Goal: Check status: Check status

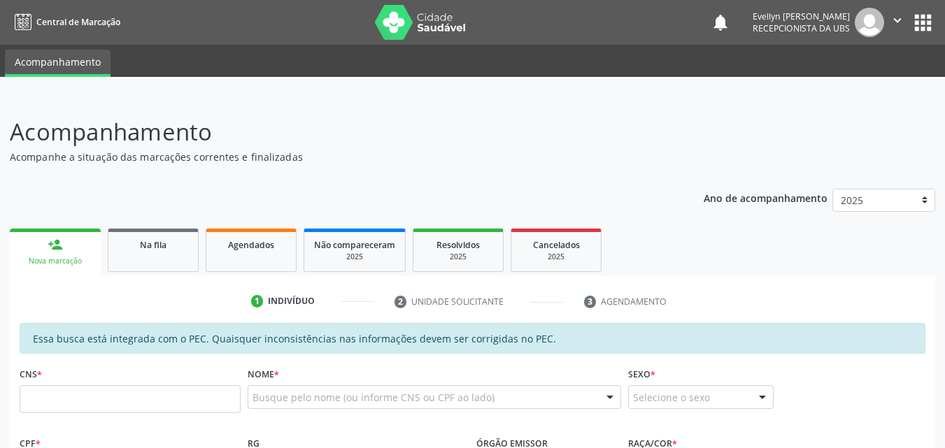
scroll to position [189, 0]
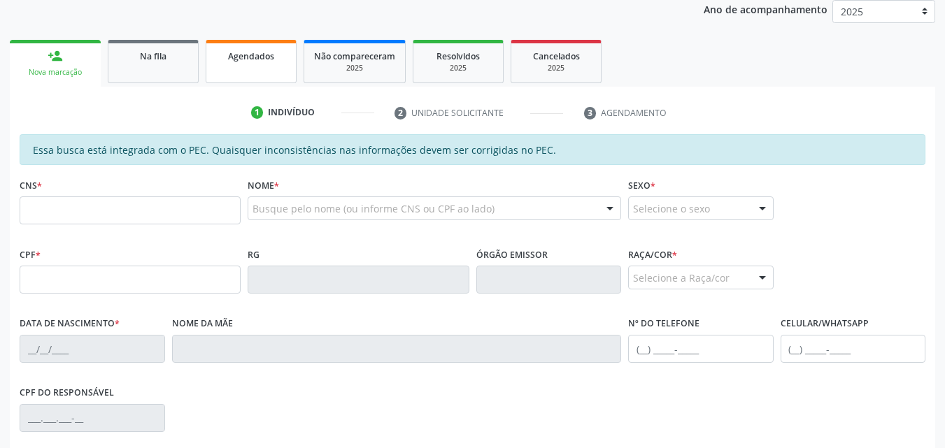
click at [283, 50] on div "Agendados" at bounding box center [251, 55] width 70 height 15
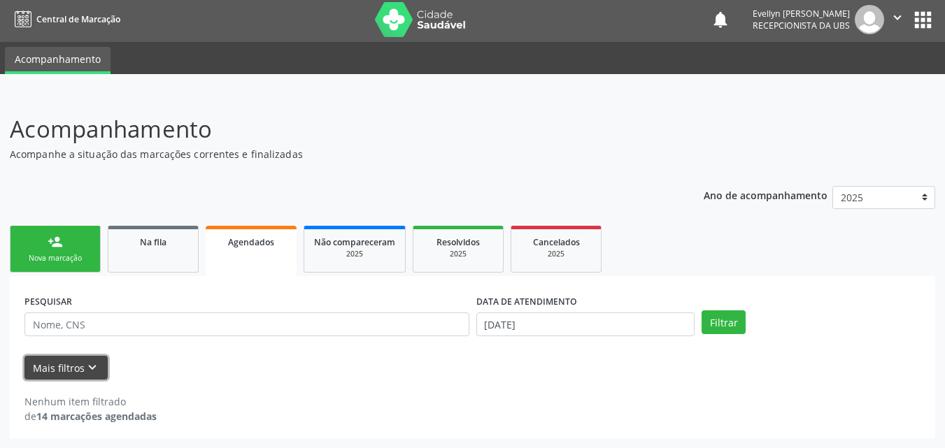
click at [72, 366] on button "Mais filtros keyboard_arrow_down" at bounding box center [65, 368] width 83 height 24
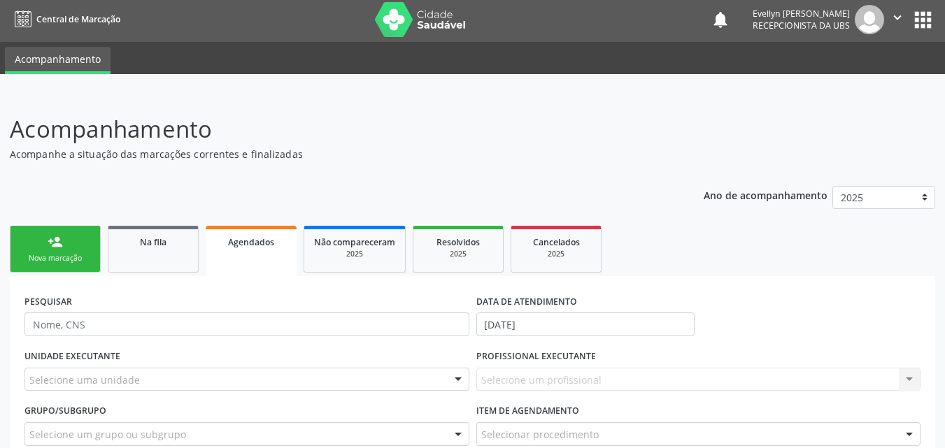
drag, startPoint x: 302, startPoint y: 246, endPoint x: 274, endPoint y: 243, distance: 27.5
click at [274, 243] on ul "person_add Nova marcação Na fila Agendados Não compareceram 2025 Resolvidos 202…" at bounding box center [473, 249] width 926 height 54
click at [274, 243] on div "Agendados" at bounding box center [251, 241] width 71 height 15
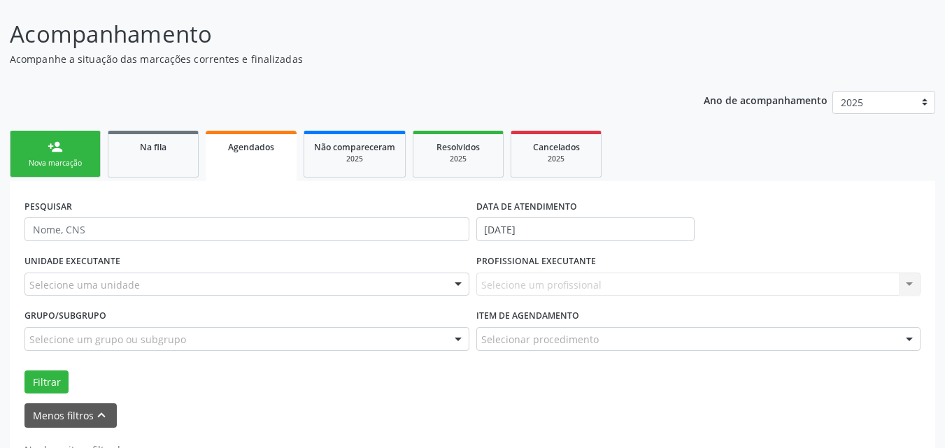
scroll to position [101, 0]
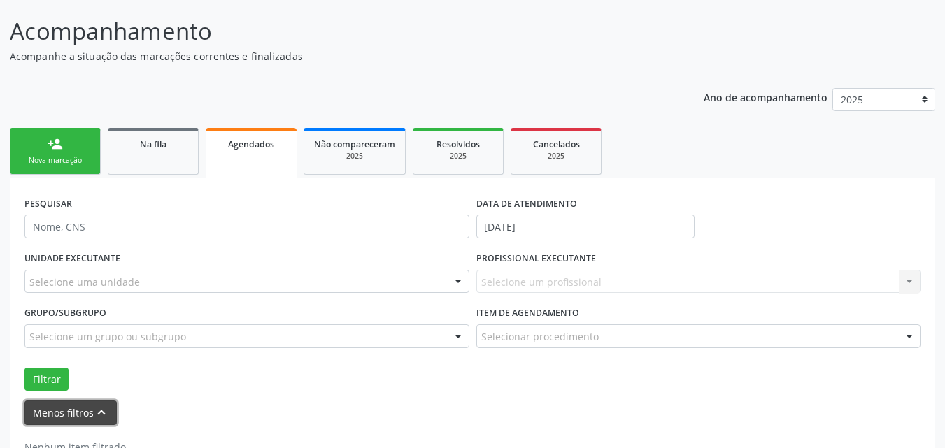
click at [65, 419] on button "Menos filtros keyboard_arrow_up" at bounding box center [70, 413] width 92 height 24
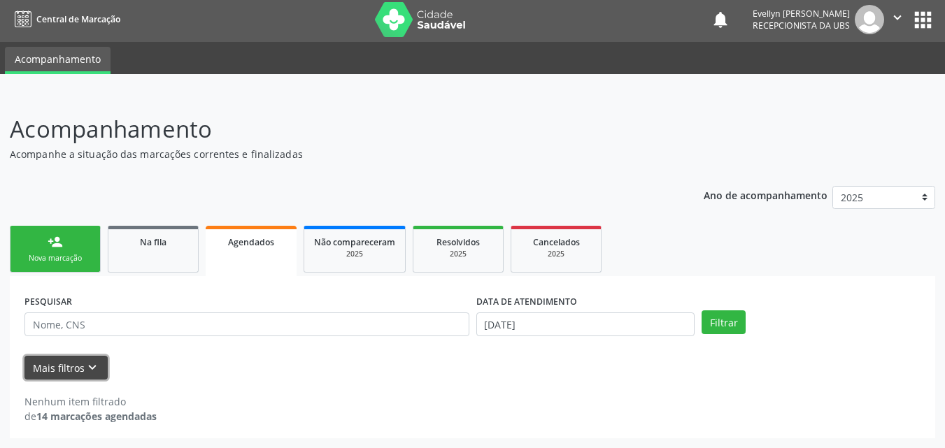
scroll to position [3, 0]
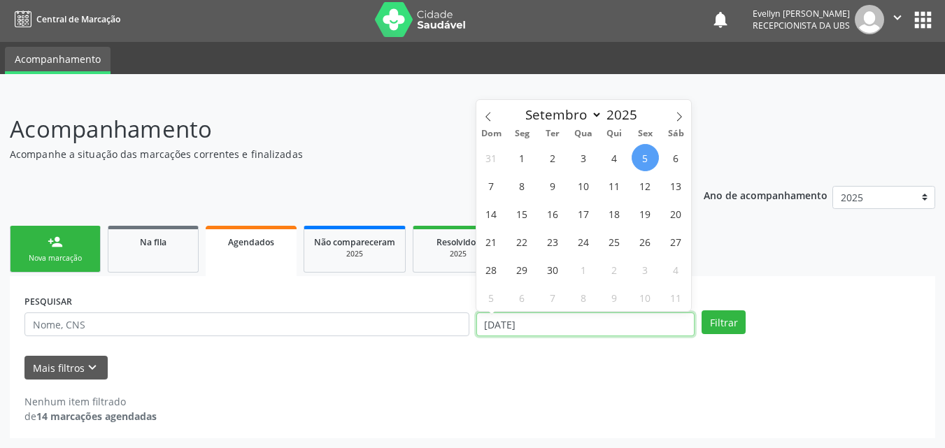
click at [516, 325] on input "[DATE]" at bounding box center [585, 325] width 219 height 24
click at [492, 122] on span at bounding box center [488, 112] width 24 height 24
select select "6"
click at [546, 162] on span "1" at bounding box center [552, 157] width 27 height 27
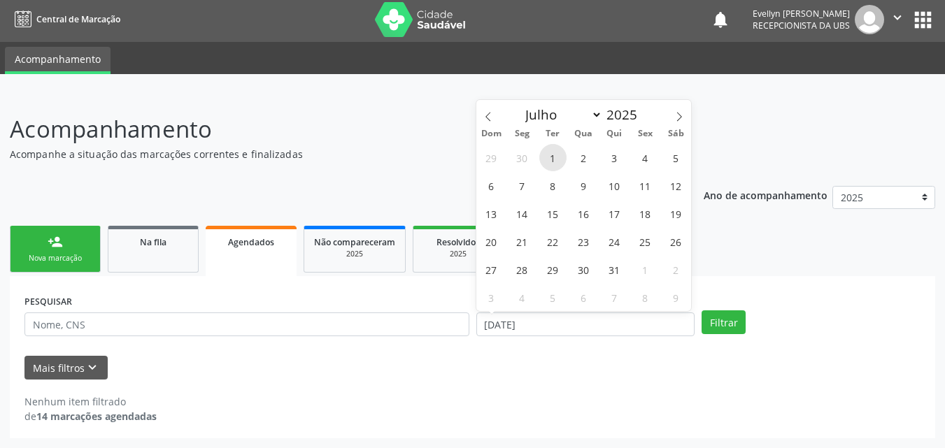
type input "[DATE]"
click at [679, 115] on icon at bounding box center [679, 117] width 10 height 10
select select "9"
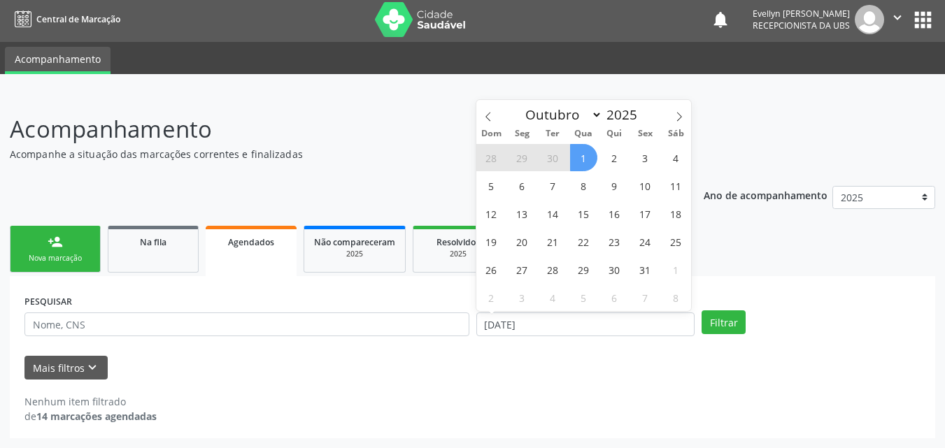
click at [586, 160] on span "1" at bounding box center [583, 157] width 27 height 27
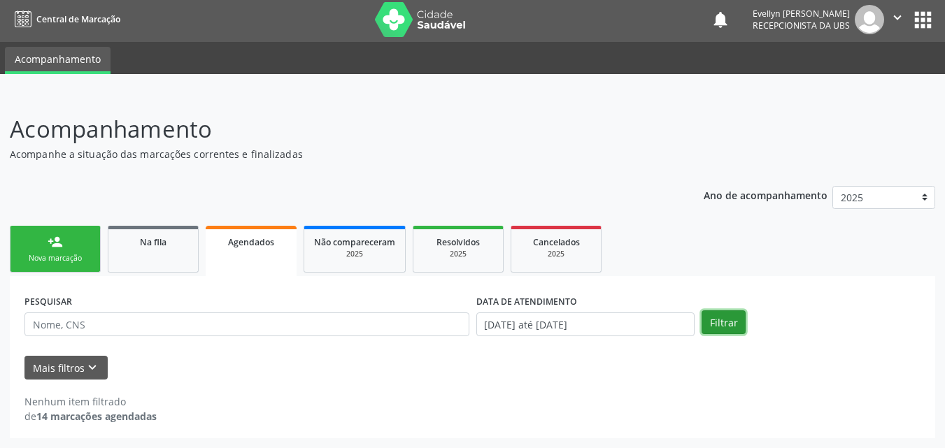
click at [711, 321] on button "Filtrar" at bounding box center [724, 323] width 44 height 24
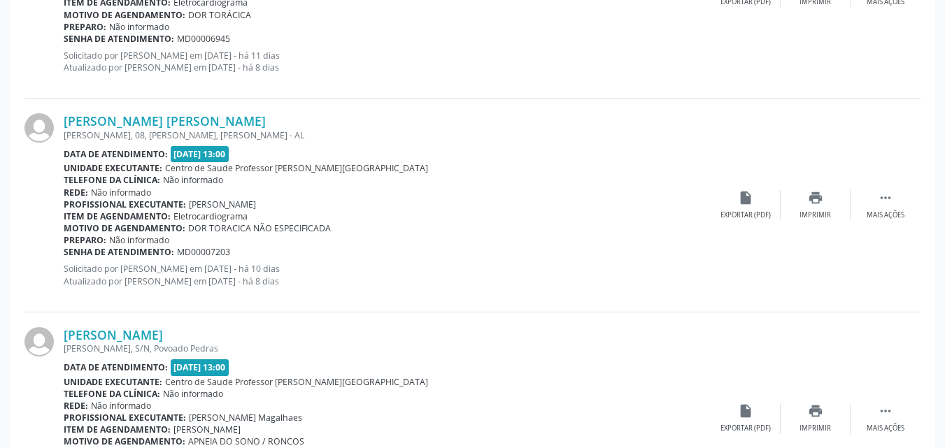
scroll to position [2458, 0]
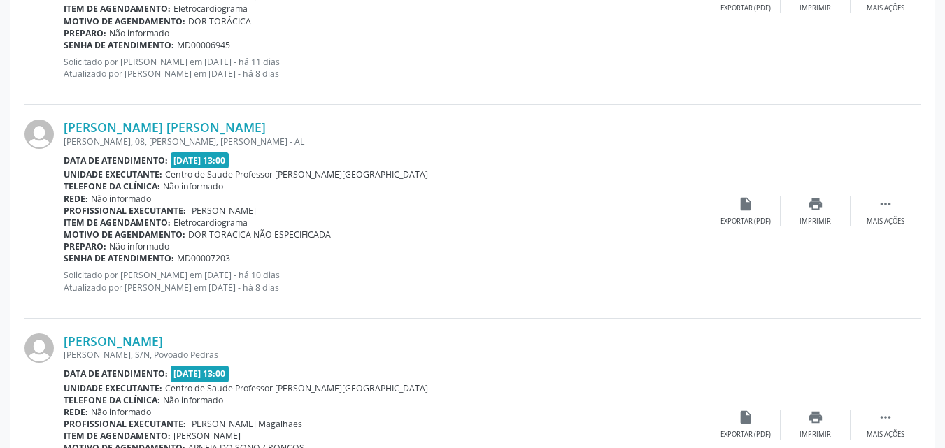
drag, startPoint x: 943, startPoint y: 339, endPoint x: 944, endPoint y: 325, distance: 14.0
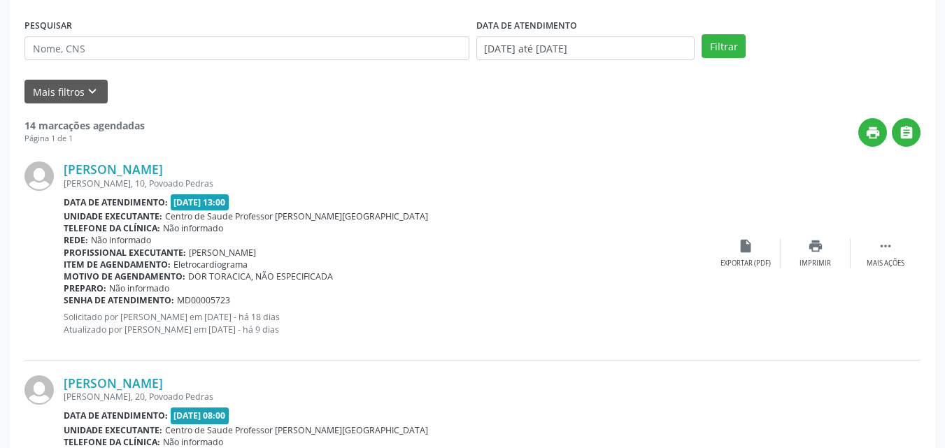
scroll to position [0, 0]
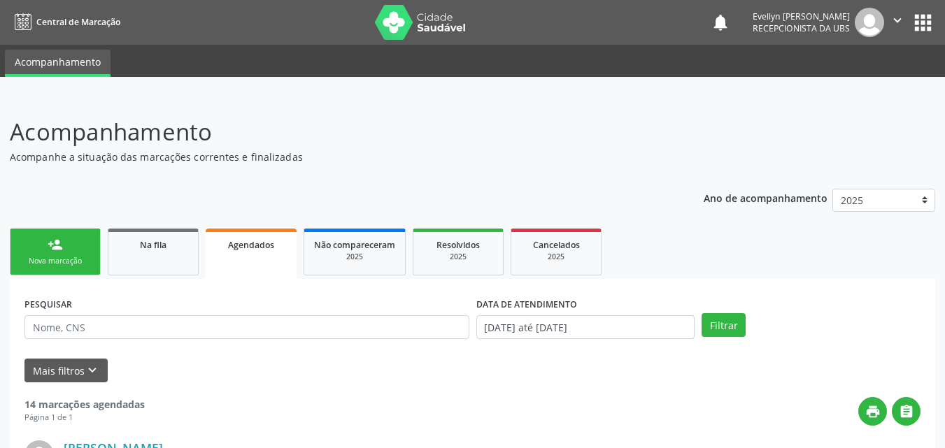
click at [50, 239] on div "person_add" at bounding box center [55, 244] width 15 height 15
